Goal: Task Accomplishment & Management: Manage account settings

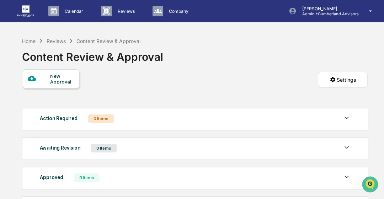
click at [31, 12] on img at bounding box center [25, 11] width 17 height 12
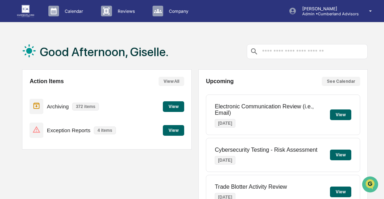
click at [186, 132] on div "Action Items View All Archiving 372 items View Exception Reports 4 items View" at bounding box center [106, 109] width 169 height 80
click at [181, 132] on button "View" at bounding box center [173, 130] width 21 height 11
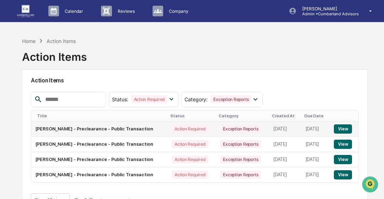
click at [347, 129] on button "View" at bounding box center [343, 129] width 18 height 9
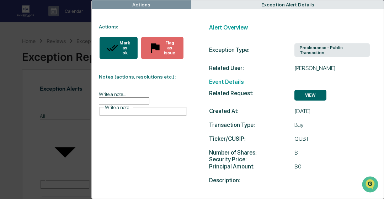
click at [119, 51] on button "Mark as ok" at bounding box center [119, 48] width 38 height 22
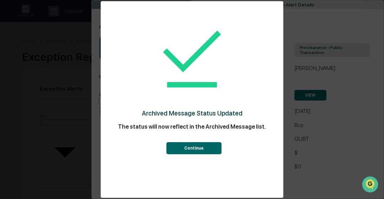
click at [191, 154] on button "Continue" at bounding box center [194, 148] width 55 height 12
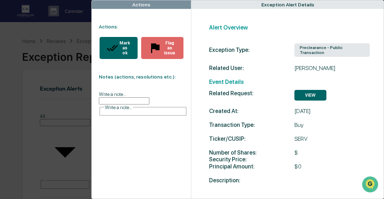
click at [118, 48] on div "Mark as ok" at bounding box center [124, 48] width 12 height 15
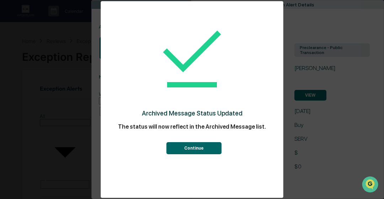
click at [168, 148] on button "Continue" at bounding box center [194, 148] width 55 height 12
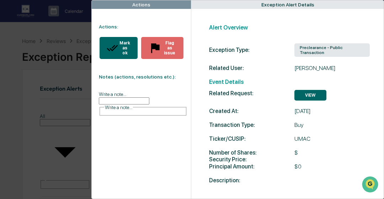
click at [118, 43] on div "Mark as ok" at bounding box center [124, 48] width 12 height 15
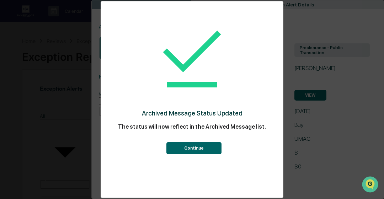
click at [195, 150] on button "Continue" at bounding box center [194, 148] width 55 height 12
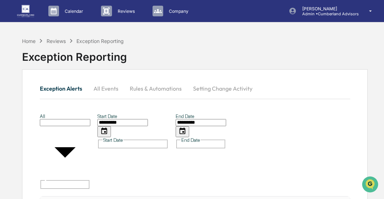
click at [170, 92] on button "Rules & Automations" at bounding box center [155, 88] width 63 height 17
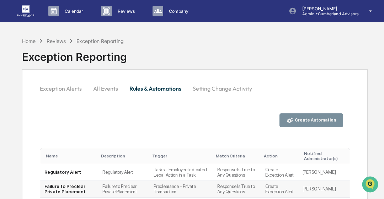
click at [176, 189] on td "Preclearance - Private Transaction" at bounding box center [181, 189] width 64 height 17
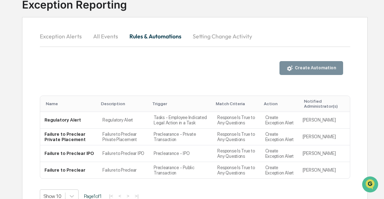
scroll to position [57, 0]
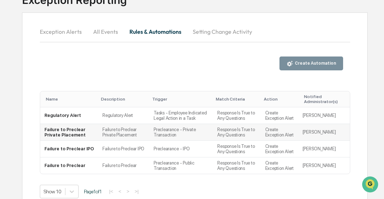
click at [74, 138] on td "Failure to Preclear Private Placement" at bounding box center [69, 132] width 58 height 17
click at [76, 169] on td "Failure to Preclear" at bounding box center [69, 166] width 58 height 16
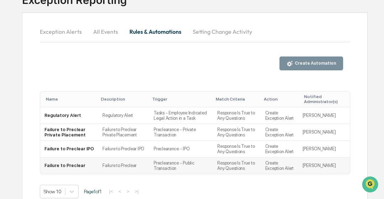
click at [55, 169] on td "Failure to Preclear" at bounding box center [69, 166] width 58 height 16
click at [116, 169] on td "Failure to Preclear" at bounding box center [123, 166] width 51 height 16
click at [249, 33] on button "Setting Change Activity" at bounding box center [222, 31] width 71 height 17
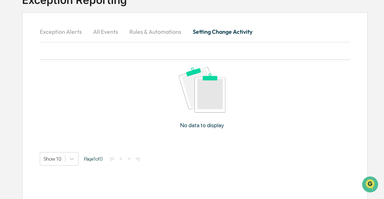
click at [115, 24] on button "All Events" at bounding box center [106, 31] width 36 height 17
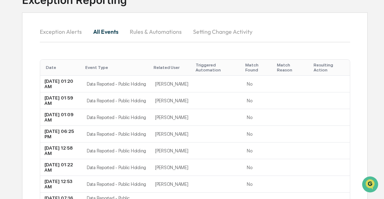
click at [63, 34] on button "Exception Alerts" at bounding box center [64, 31] width 48 height 17
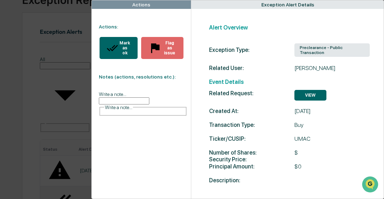
click at [127, 53] on button "Mark as ok" at bounding box center [119, 48] width 38 height 22
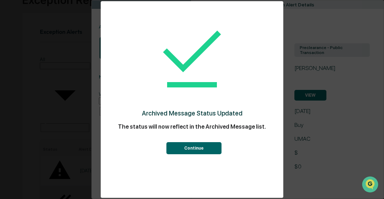
click at [183, 148] on button "Continue" at bounding box center [194, 148] width 55 height 12
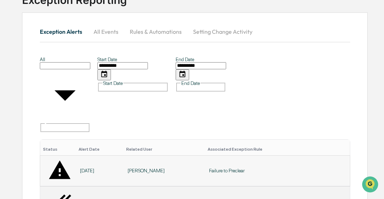
click at [295, 168] on div "Failure to Preclear" at bounding box center [277, 171] width 137 height 6
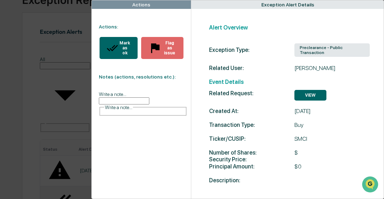
click at [121, 55] on div "Mark as ok Flag as issue" at bounding box center [140, 48] width 96 height 36
click at [119, 51] on button "Mark as ok" at bounding box center [119, 48] width 38 height 22
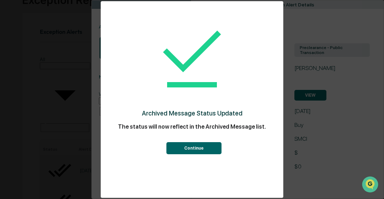
click at [189, 146] on button "Continue" at bounding box center [194, 148] width 55 height 12
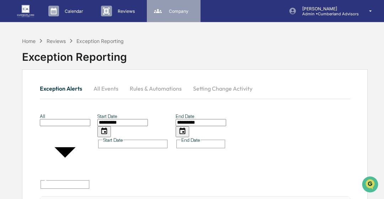
click at [168, 18] on div "Company People, Data, Settings" at bounding box center [174, 11] width 54 height 22
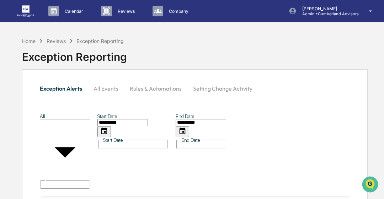
click at [126, 14] on div "Reviews Approval Management" at bounding box center [120, 11] width 44 height 11
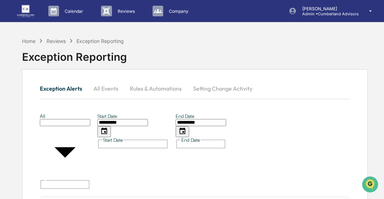
click at [162, 85] on button "Rules & Automations" at bounding box center [155, 88] width 63 height 17
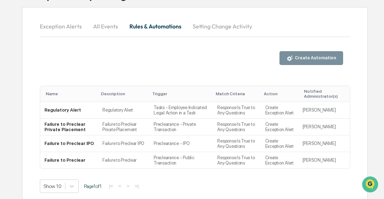
scroll to position [69, 0]
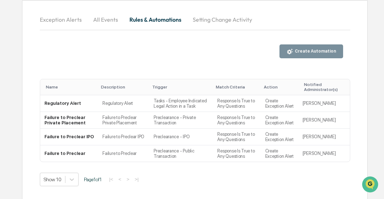
click at [316, 51] on div "Create Automation" at bounding box center [315, 51] width 43 height 5
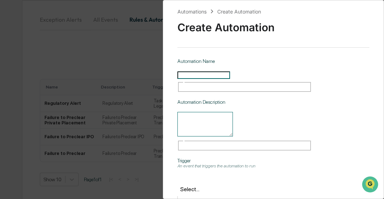
click at [99, 48] on div "Automations Create Automation Create Automation Automation Name ​ Automation De…" at bounding box center [192, 99] width 384 height 199
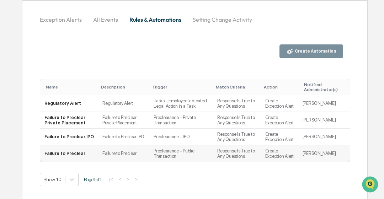
drag, startPoint x: 162, startPoint y: 159, endPoint x: 139, endPoint y: 152, distance: 24.3
click at [139, 152] on td "Failure to Preclear" at bounding box center [123, 154] width 51 height 16
click at [292, 152] on td "Create Exception Alert" at bounding box center [279, 154] width 37 height 16
click at [54, 157] on td "Failure to Preclear" at bounding box center [69, 154] width 58 height 16
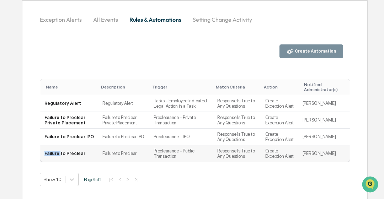
click at [54, 157] on td "Failure to Preclear" at bounding box center [69, 154] width 58 height 16
click at [98, 155] on td "Failure to Preclear" at bounding box center [123, 154] width 51 height 16
click at [71, 153] on td "Failure to Preclear" at bounding box center [69, 154] width 58 height 16
click at [99, 18] on button "All Events" at bounding box center [106, 19] width 36 height 17
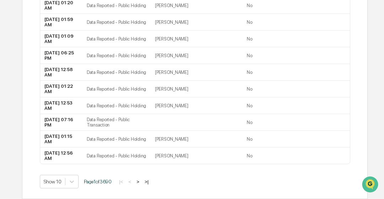
scroll to position [0, 0]
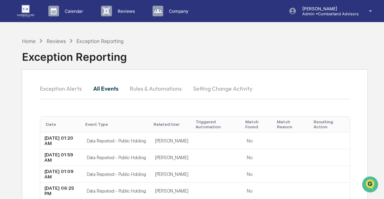
click at [205, 88] on button "Setting Change Activity" at bounding box center [222, 88] width 71 height 17
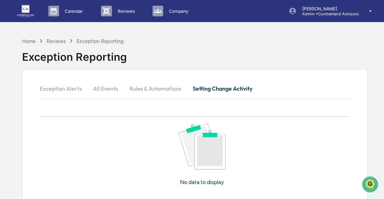
scroll to position [69, 0]
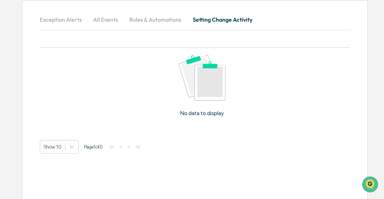
click at [51, 21] on button "Exception Alerts" at bounding box center [64, 19] width 48 height 17
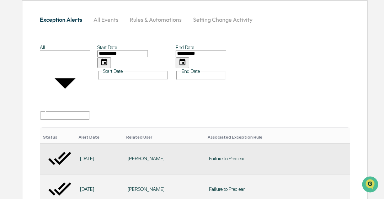
click at [236, 156] on div "Failure to Preclear" at bounding box center [277, 159] width 137 height 6
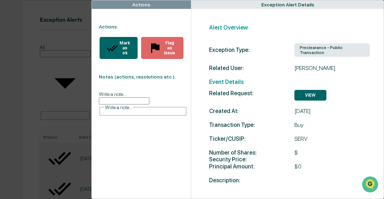
click at [270, 47] on div "Exception Type:" at bounding box center [251, 50] width 85 height 7
click at [35, 35] on div "Actions Actions: Mark as ok Flag as issue Notes (actions, resolutions etc.): Wr…" at bounding box center [192, 99] width 384 height 199
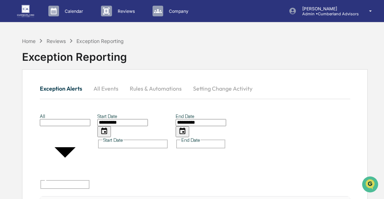
click at [25, 11] on img at bounding box center [25, 11] width 17 height 12
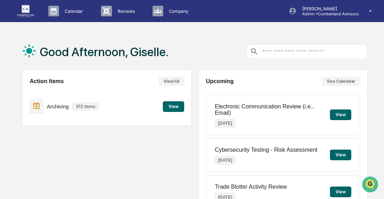
click at [339, 190] on button "View" at bounding box center [340, 192] width 21 height 11
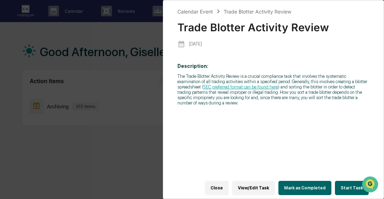
click at [260, 182] on button "View/Edit Task" at bounding box center [253, 188] width 43 height 14
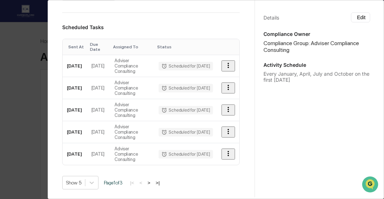
scroll to position [348, 0]
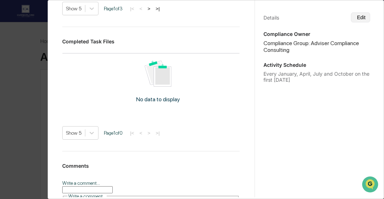
click at [355, 15] on button "Edit" at bounding box center [360, 17] width 19 height 10
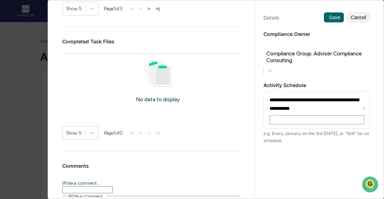
click at [299, 95] on textarea "**********" at bounding box center [317, 102] width 96 height 15
click at [315, 95] on textarea "**********" at bounding box center [317, 102] width 96 height 15
click at [314, 95] on textarea "**********" at bounding box center [317, 102] width 96 height 15
drag, startPoint x: 326, startPoint y: 76, endPoint x: 332, endPoint y: 85, distance: 10.2
drag, startPoint x: 332, startPoint y: 85, endPoint x: 345, endPoint y: 78, distance: 14.8
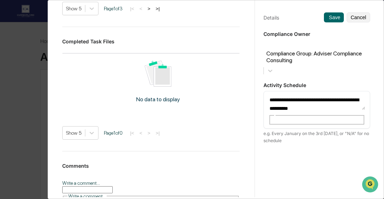
click at [345, 95] on textarea "**********" at bounding box center [317, 102] width 96 height 15
click at [326, 95] on textarea "**********" at bounding box center [317, 102] width 96 height 15
click at [284, 95] on textarea "**********" at bounding box center [317, 102] width 96 height 15
click at [317, 95] on textarea "**********" at bounding box center [317, 102] width 96 height 15
type textarea "**********"
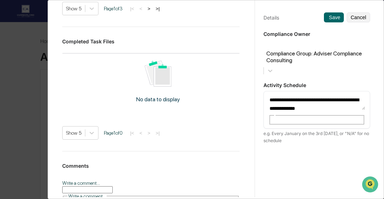
click at [329, 126] on div "**********" at bounding box center [317, 106] width 124 height 216
click at [330, 16] on button "Save" at bounding box center [334, 17] width 20 height 10
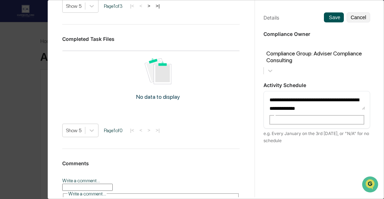
click at [324, 20] on button "Save" at bounding box center [334, 17] width 20 height 10
click at [324, 14] on button "Save" at bounding box center [334, 17] width 20 height 10
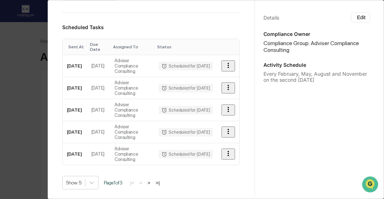
scroll to position [0, 0]
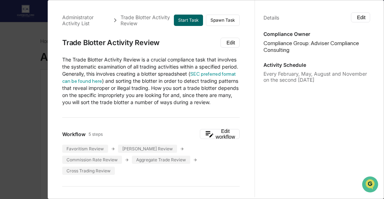
click at [18, 67] on div "Administrator Activity List Trade Blotter Activity Review Start Task Spawn Task…" at bounding box center [192, 99] width 384 height 199
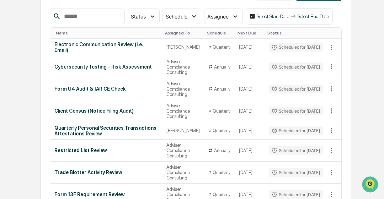
scroll to position [100, 0]
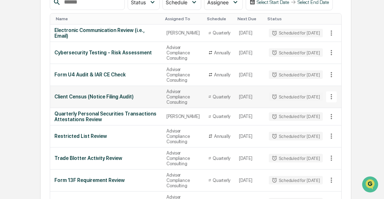
click at [331, 98] on icon at bounding box center [332, 97] width 8 height 8
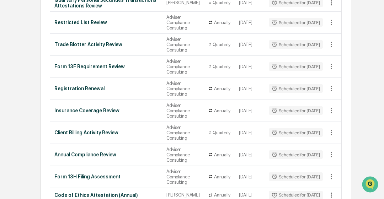
scroll to position [228, 0]
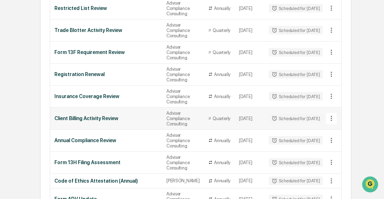
click at [331, 120] on icon at bounding box center [331, 118] width 1 height 5
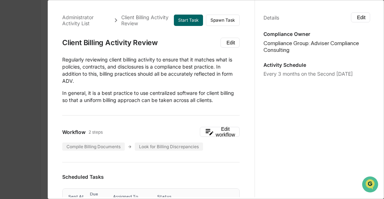
click at [23, 76] on div "Administrator Activity List Client Billing Activity Review Start Task Spawn Tas…" at bounding box center [192, 99] width 384 height 199
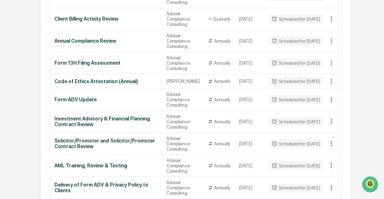
scroll to position [346, 0]
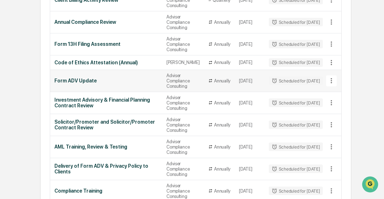
click at [331, 85] on icon at bounding box center [332, 81] width 8 height 8
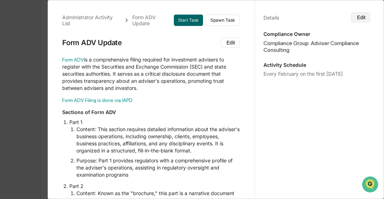
click at [354, 20] on button "Edit" at bounding box center [360, 17] width 19 height 10
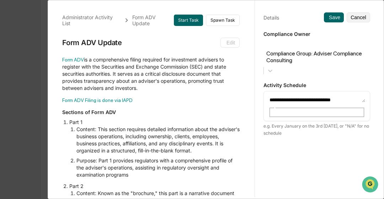
click at [301, 95] on textarea "**********" at bounding box center [317, 98] width 96 height 7
type textarea "**********"
click at [332, 15] on button "Save" at bounding box center [334, 17] width 20 height 10
click at [328, 17] on button "Save" at bounding box center [334, 17] width 20 height 10
click at [328, 17] on icon at bounding box center [328, 17] width 0 height 0
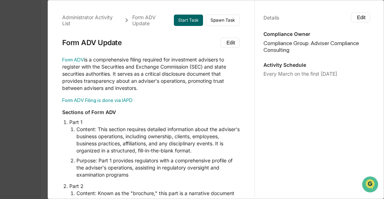
click at [21, 62] on div "Administrator Activity List Form ADV Update Start Task Spawn Task Form ADV Upda…" at bounding box center [192, 99] width 384 height 199
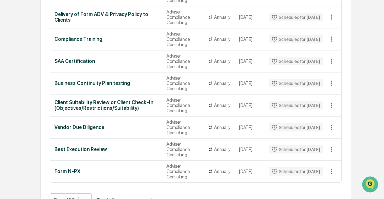
scroll to position [517, 0]
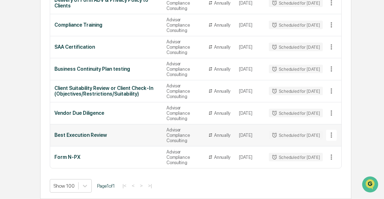
click at [332, 137] on icon at bounding box center [331, 135] width 1 height 5
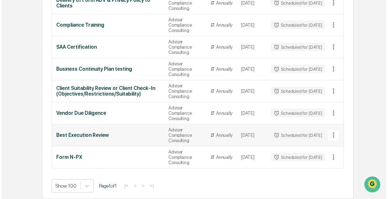
scroll to position [517, 0]
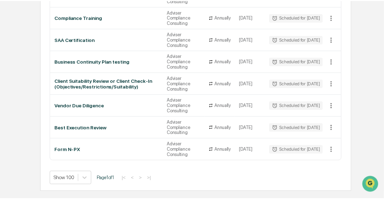
scroll to position [517, 0]
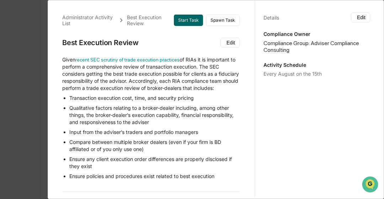
click at [320, 80] on div "Details Edit Compliance Owner Compliance Group: Adviser Compliance Consulting A…" at bounding box center [317, 106] width 124 height 216
click at [357, 19] on button "Edit" at bounding box center [360, 17] width 19 height 10
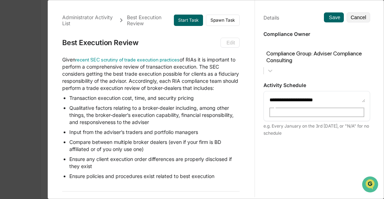
click at [297, 95] on textarea "**********" at bounding box center [317, 98] width 96 height 7
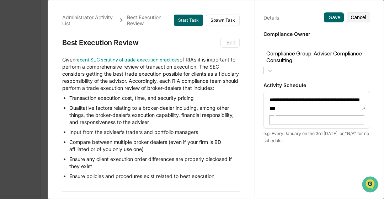
click at [317, 95] on textarea "**********" at bounding box center [317, 102] width 96 height 15
type textarea "**********"
click at [328, 16] on button "Save" at bounding box center [334, 17] width 20 height 10
click at [324, 18] on button "Save" at bounding box center [334, 17] width 20 height 10
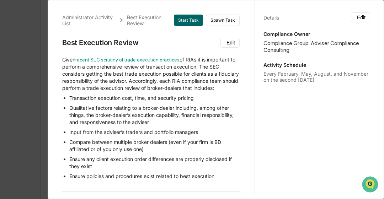
scroll to position [520, 0]
click at [34, 39] on div "Administrator Activity List Best Execution Review Start Task Spawn Task Best Ex…" at bounding box center [192, 99] width 384 height 199
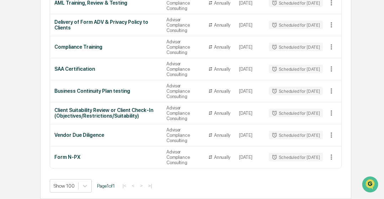
scroll to position [521, 0]
